Goal: Information Seeking & Learning: Learn about a topic

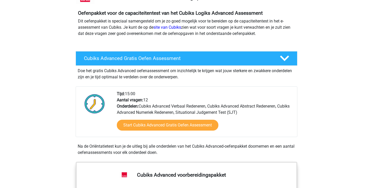
scroll to position [47, 0]
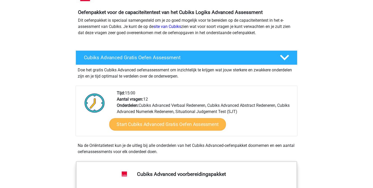
click at [146, 126] on link "Start Cubiks Advanced Gratis Oefen Assessment" at bounding box center [167, 124] width 117 height 12
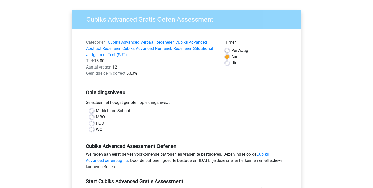
scroll to position [35, 0]
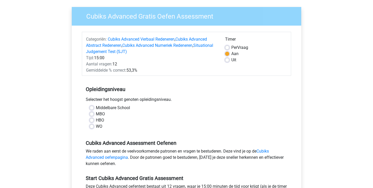
click at [96, 119] on label "HBO" at bounding box center [100, 120] width 8 height 6
click at [94, 119] on input "HBO" at bounding box center [92, 119] width 4 height 5
radio input "true"
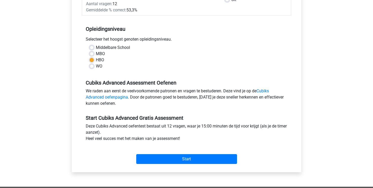
scroll to position [97, 0]
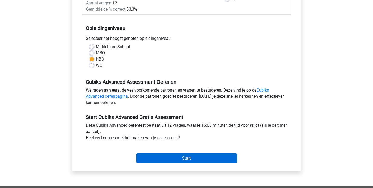
click at [162, 160] on input "Start" at bounding box center [186, 159] width 101 height 10
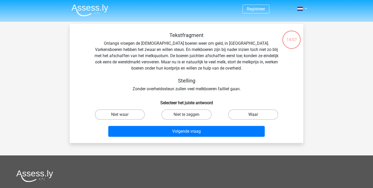
click at [241, 115] on label "Waar" at bounding box center [253, 115] width 50 height 10
click at [253, 115] on input "Waar" at bounding box center [254, 116] width 3 height 3
radio input "true"
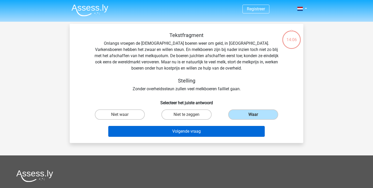
click at [212, 126] on button "Volgende vraag" at bounding box center [186, 131] width 157 height 11
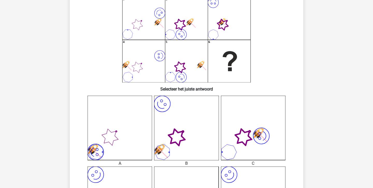
scroll to position [60, 0]
